Goal: Task Accomplishment & Management: Manage account settings

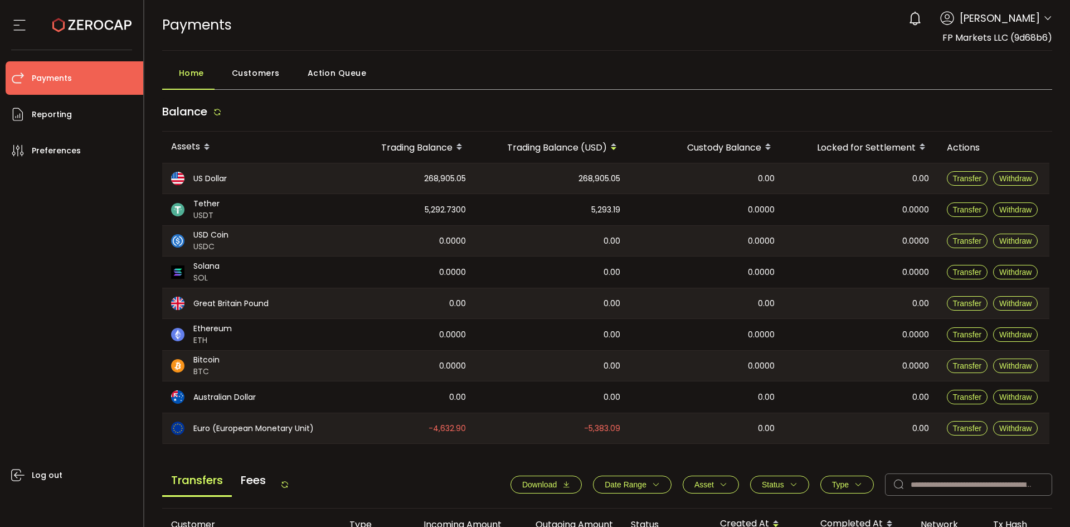
click at [431, 42] on div "PAYMENTS Buy Power $0.00 USD Payments Payments Your verification is pending 0 […" at bounding box center [607, 25] width 891 height 50
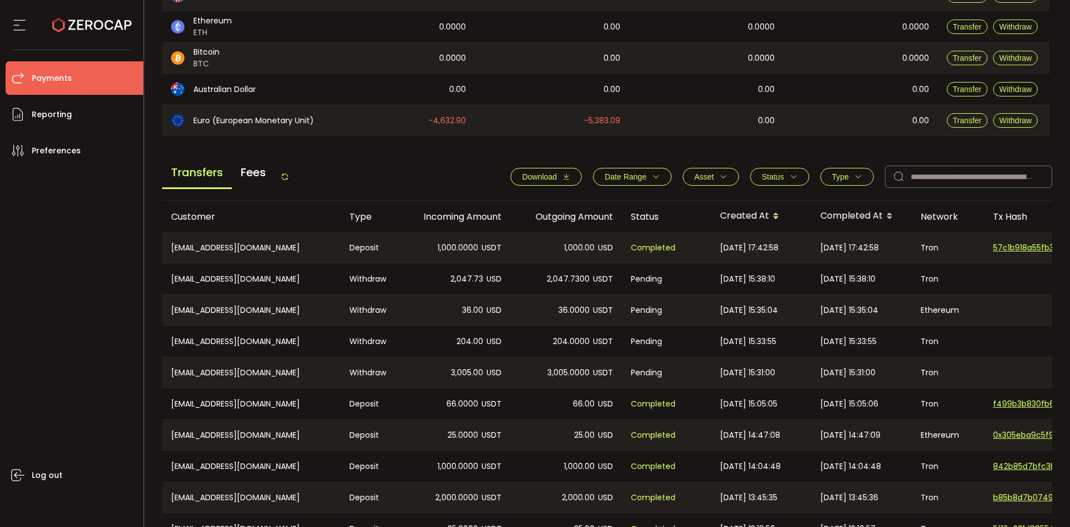
scroll to position [335, 0]
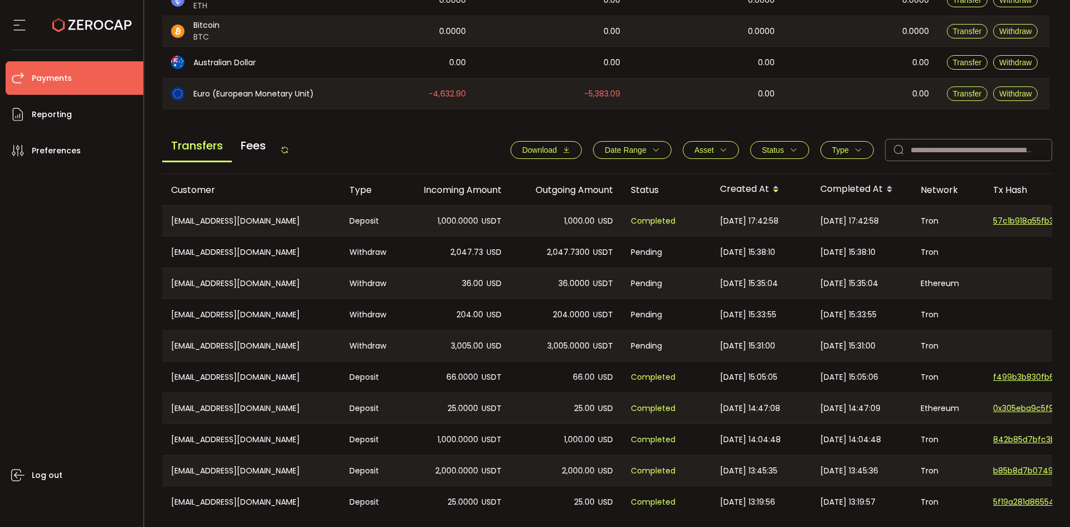
click at [286, 142] on div "Transfers Fees" at bounding box center [225, 149] width 127 height 25
click at [287, 146] on icon at bounding box center [284, 150] width 9 height 9
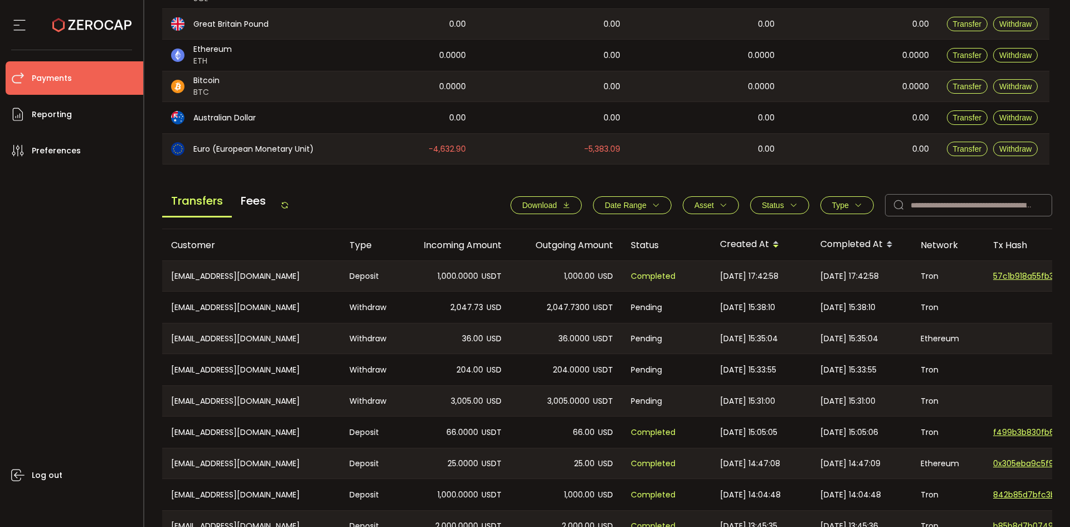
scroll to position [321, 0]
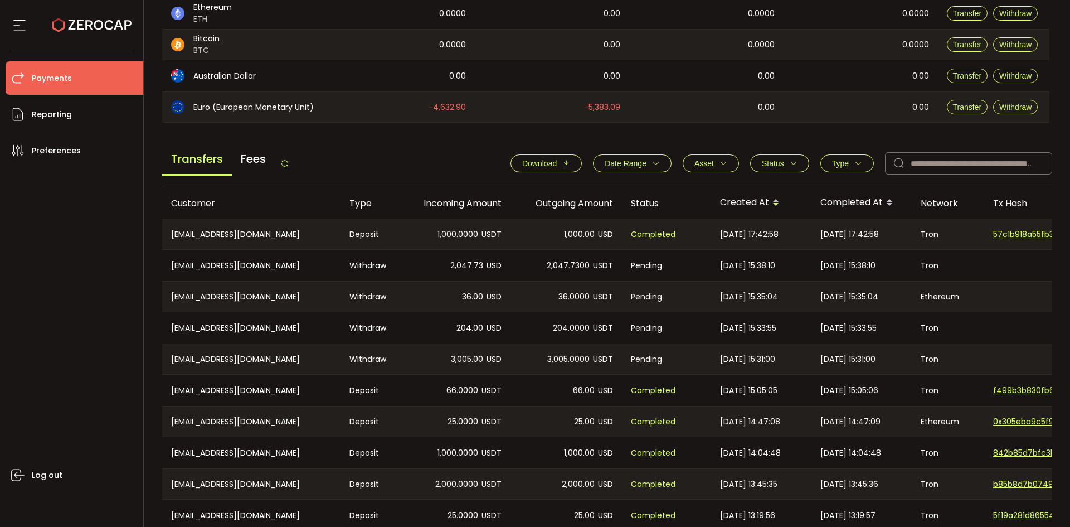
click at [547, 155] on button "Download" at bounding box center [546, 163] width 71 height 18
click at [856, 168] on button "Type" at bounding box center [848, 163] width 54 height 18
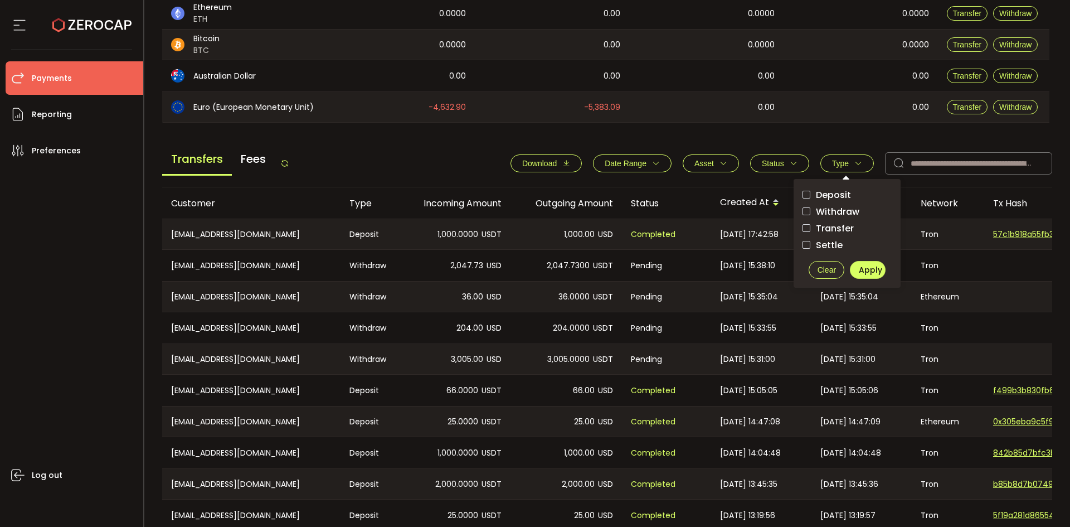
click at [811, 210] on span "Withdraw" at bounding box center [835, 211] width 49 height 11
click at [879, 272] on button "Apply" at bounding box center [868, 270] width 36 height 18
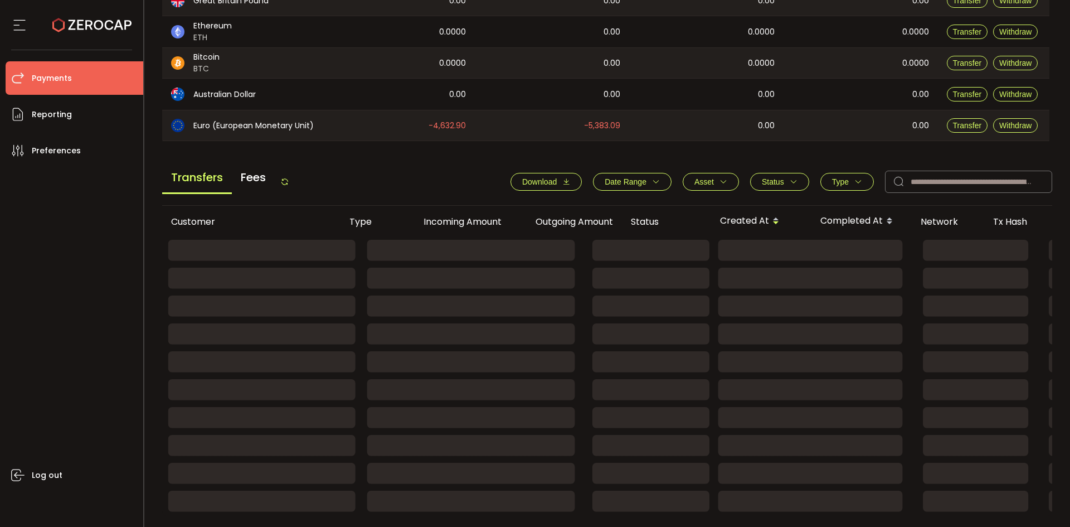
scroll to position [306, 0]
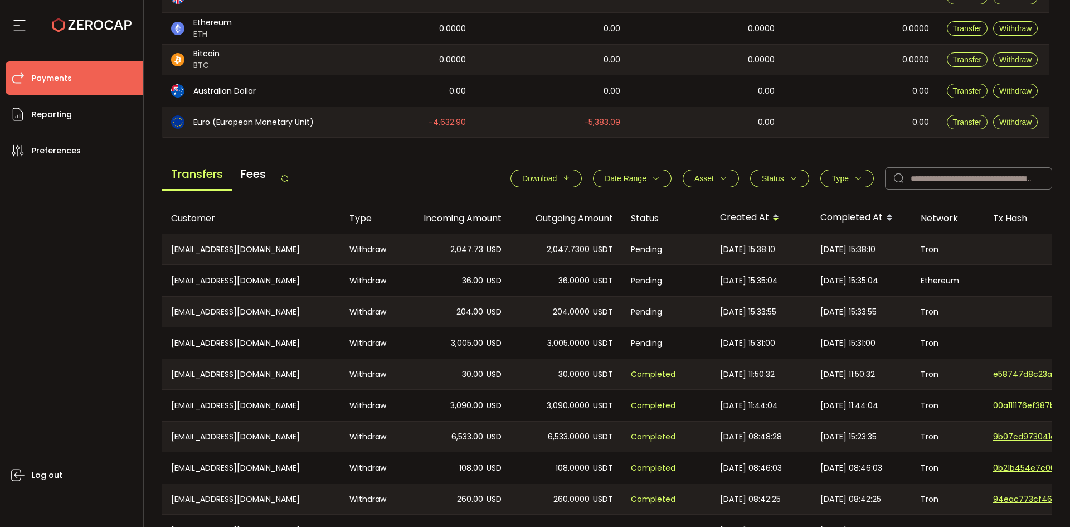
click at [775, 168] on div "Download Date Range - Asset BTC ETH EUR GBP USD USDC USDT Clear Apply Status Ap…" at bounding box center [776, 178] width 553 height 22
click at [778, 174] on span "Status" at bounding box center [773, 178] width 22 height 9
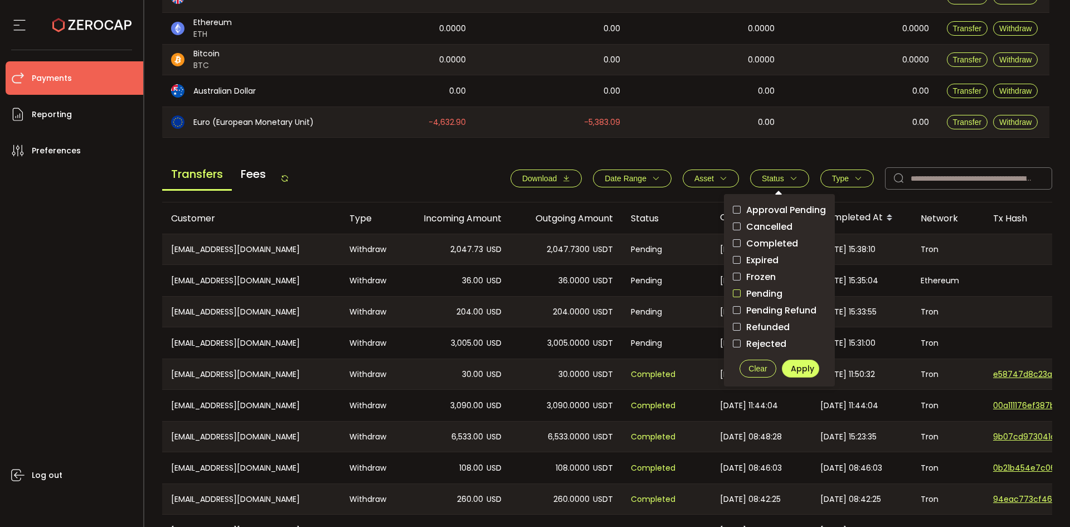
click at [737, 290] on span "checkbox-group" at bounding box center [737, 293] width 8 height 8
click at [794, 363] on span "Apply" at bounding box center [802, 368] width 23 height 11
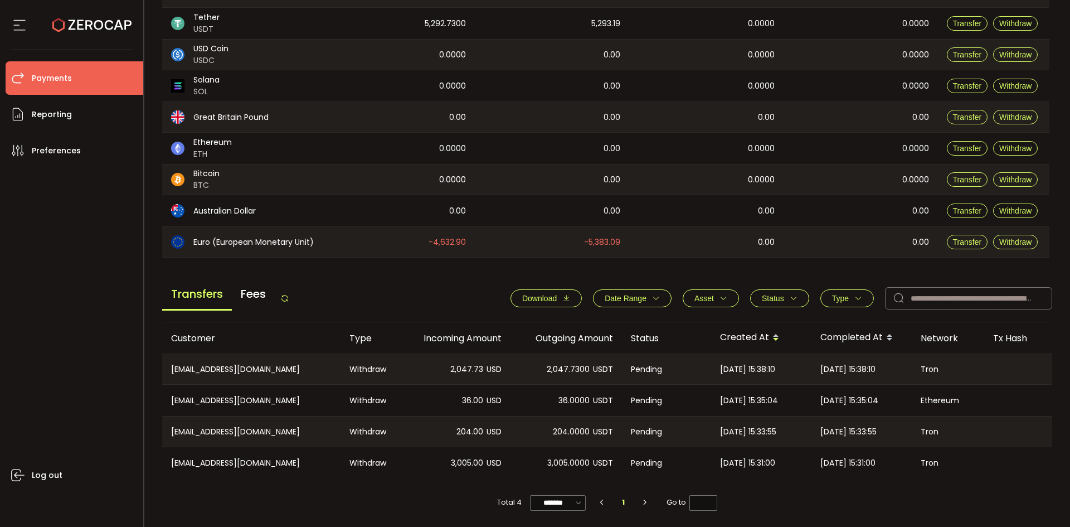
scroll to position [190, 0]
click at [769, 299] on button "Status" at bounding box center [779, 298] width 59 height 18
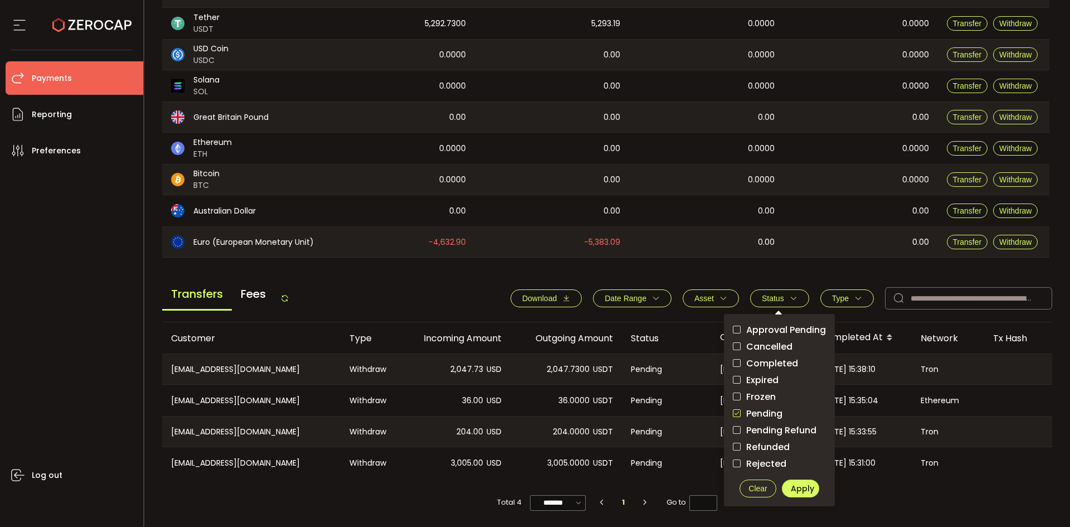
click at [736, 406] on label "Pending" at bounding box center [779, 413] width 93 height 14
click at [797, 484] on span "Apply" at bounding box center [802, 488] width 23 height 11
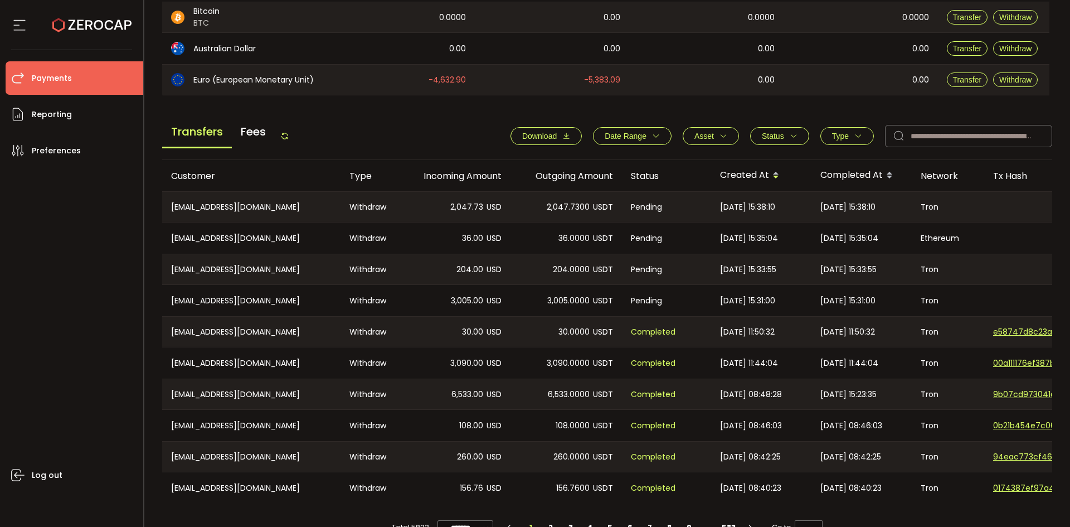
scroll to position [377, 0]
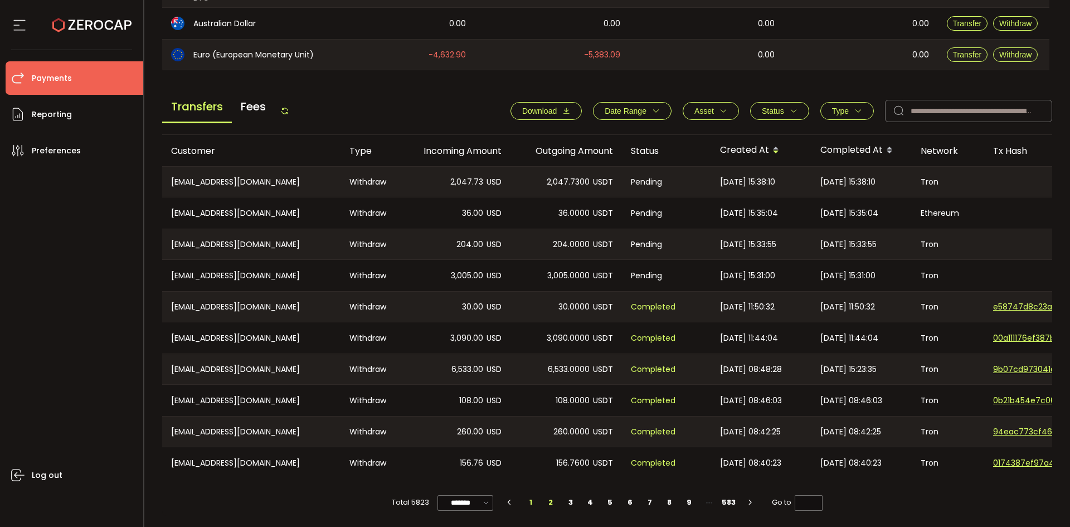
click at [544, 500] on li "2" at bounding box center [551, 503] width 20 height 16
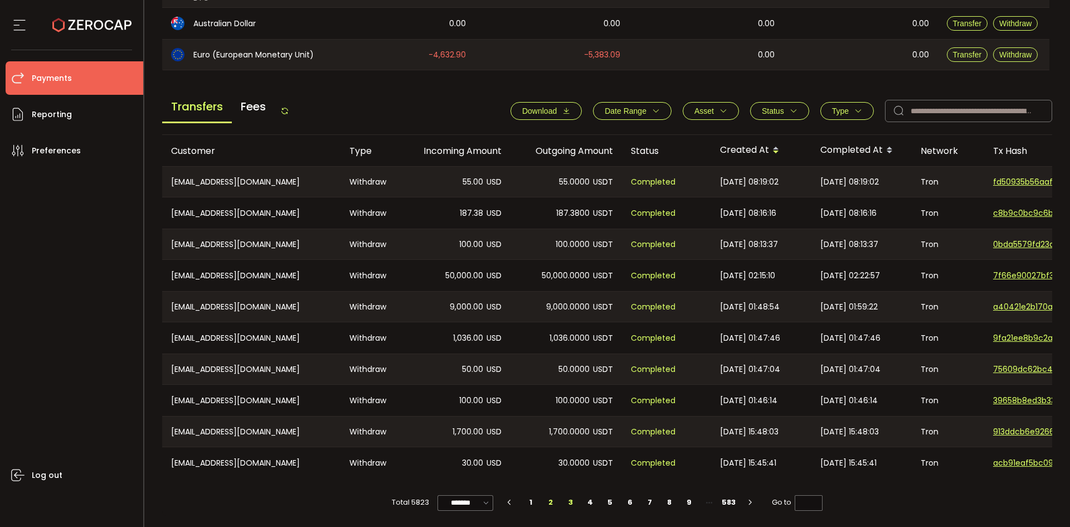
click at [561, 502] on li "3" at bounding box center [571, 503] width 20 height 16
click at [842, 110] on span "Type" at bounding box center [840, 110] width 17 height 9
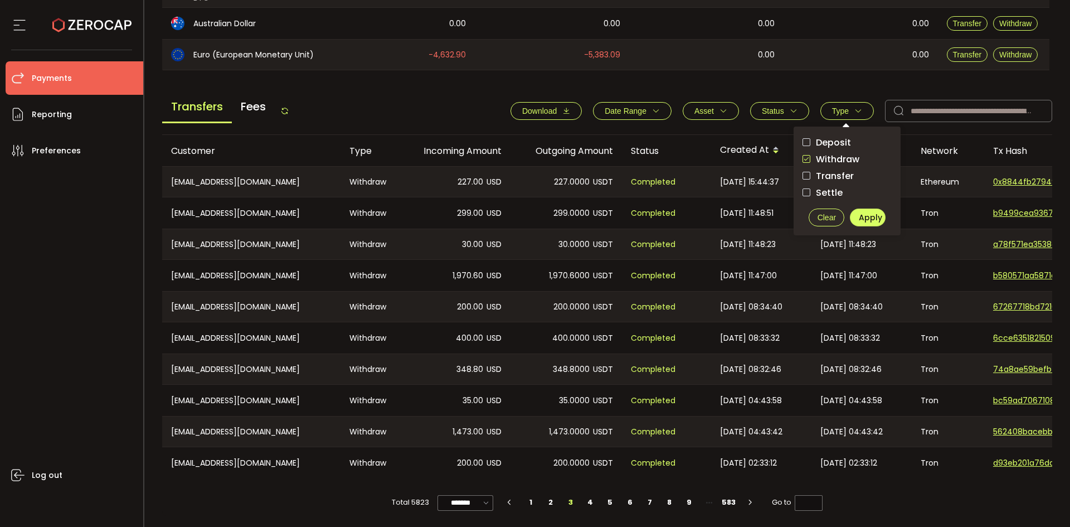
click at [726, 106] on button "Asset" at bounding box center [711, 111] width 56 height 18
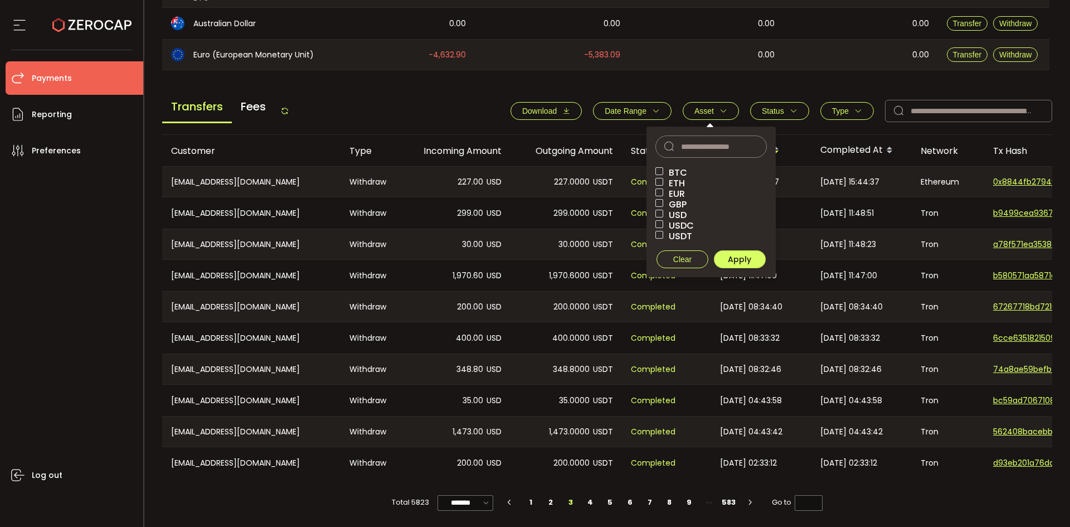
click at [768, 106] on span "Status" at bounding box center [773, 110] width 22 height 9
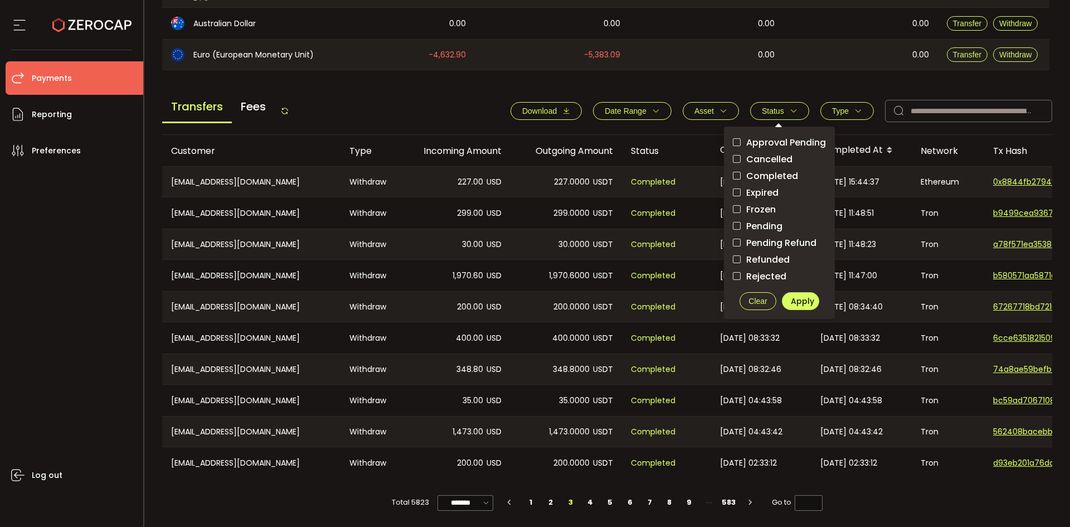
click at [741, 221] on span "Pending" at bounding box center [762, 226] width 42 height 11
click at [797, 299] on span "Apply" at bounding box center [802, 300] width 23 height 11
type input "*"
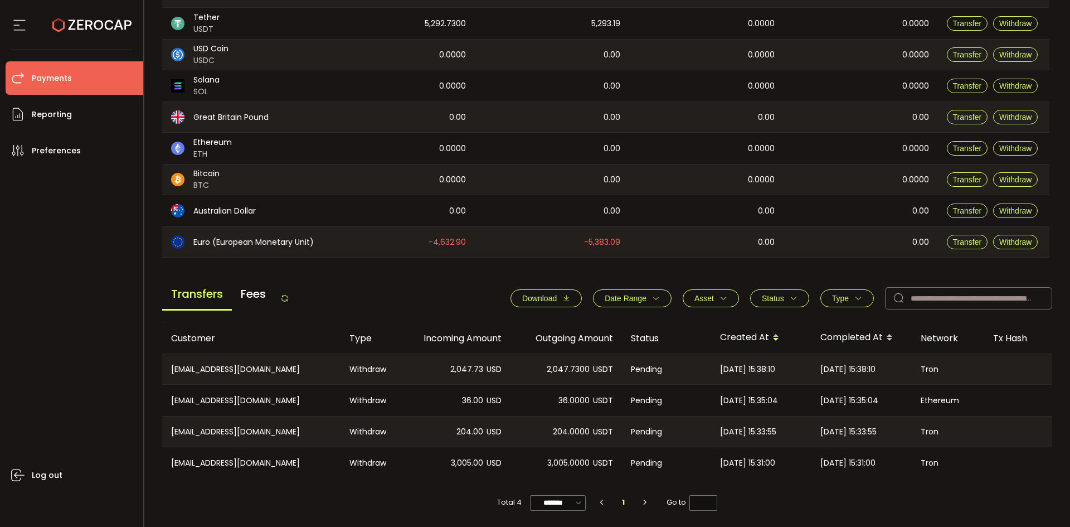
scroll to position [190, 0]
